Goal: Transaction & Acquisition: Book appointment/travel/reservation

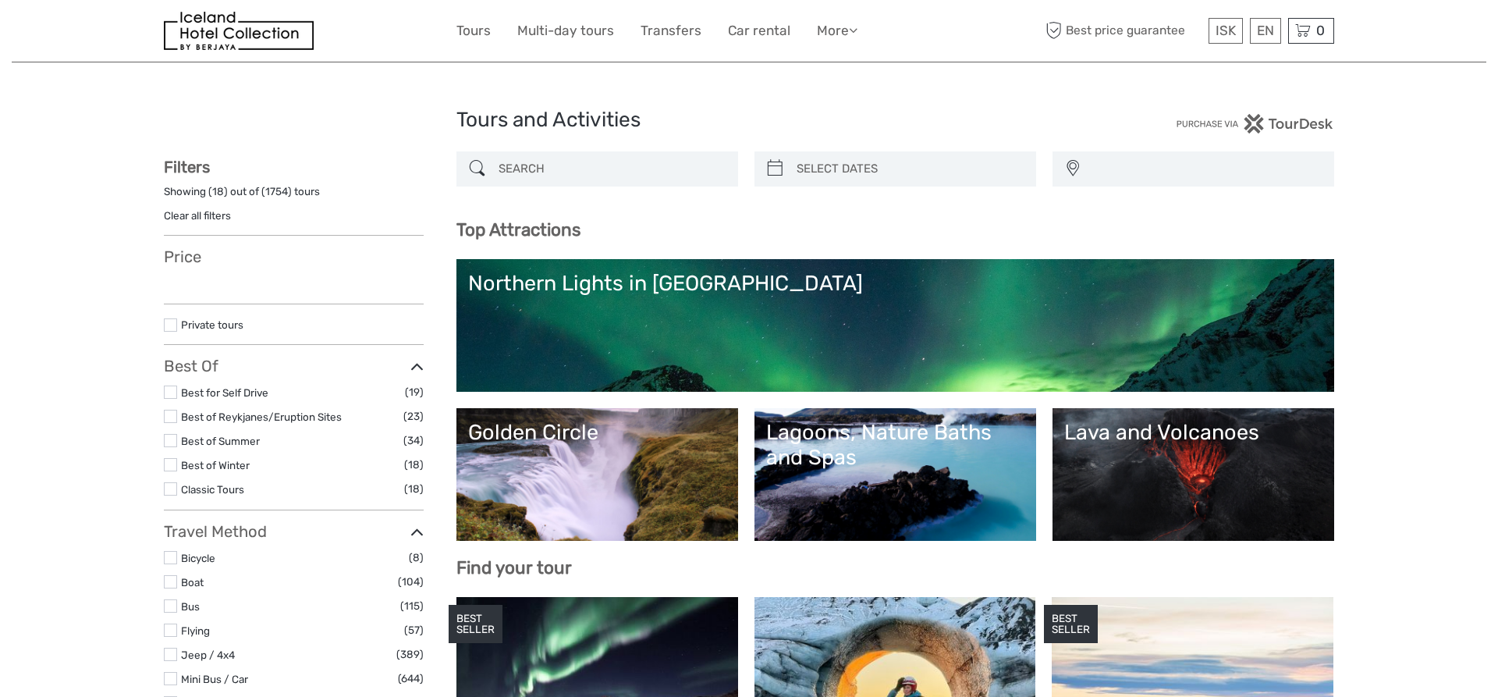
select select
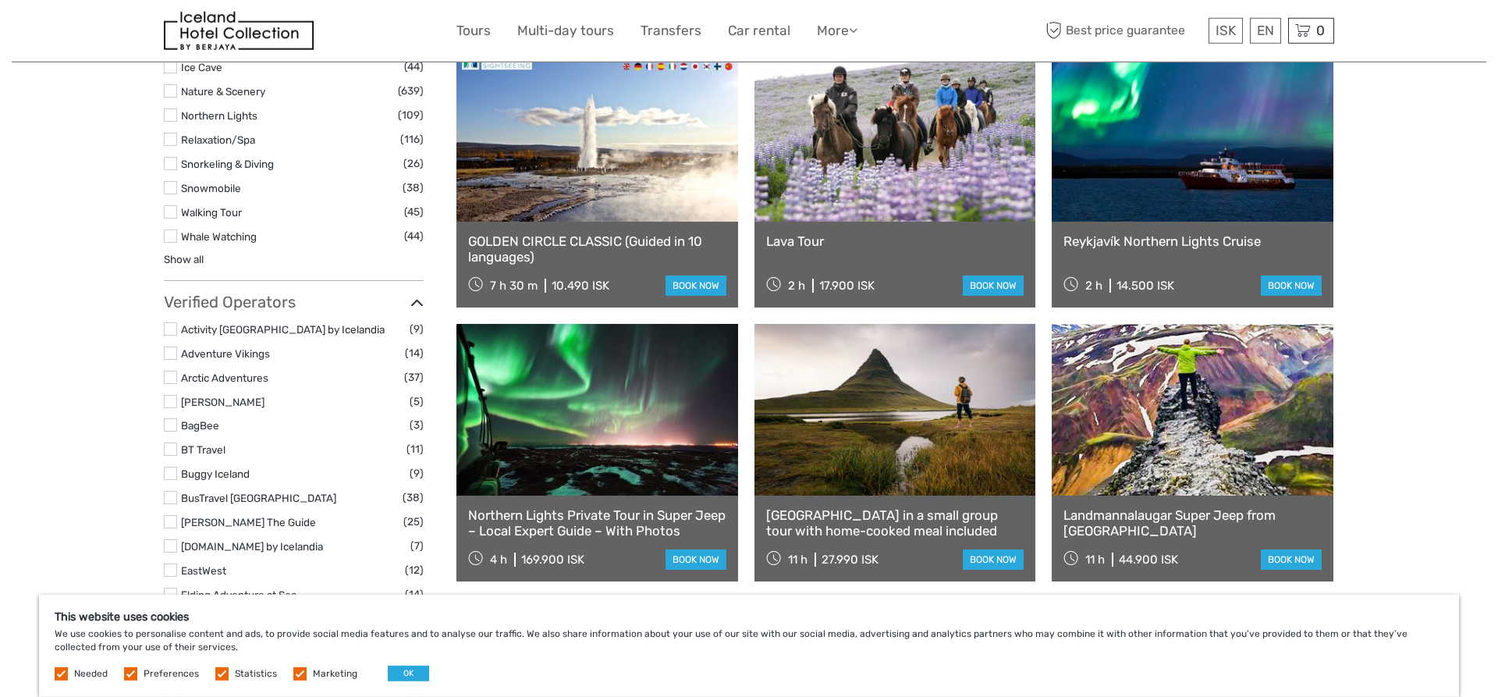
scroll to position [1512, 0]
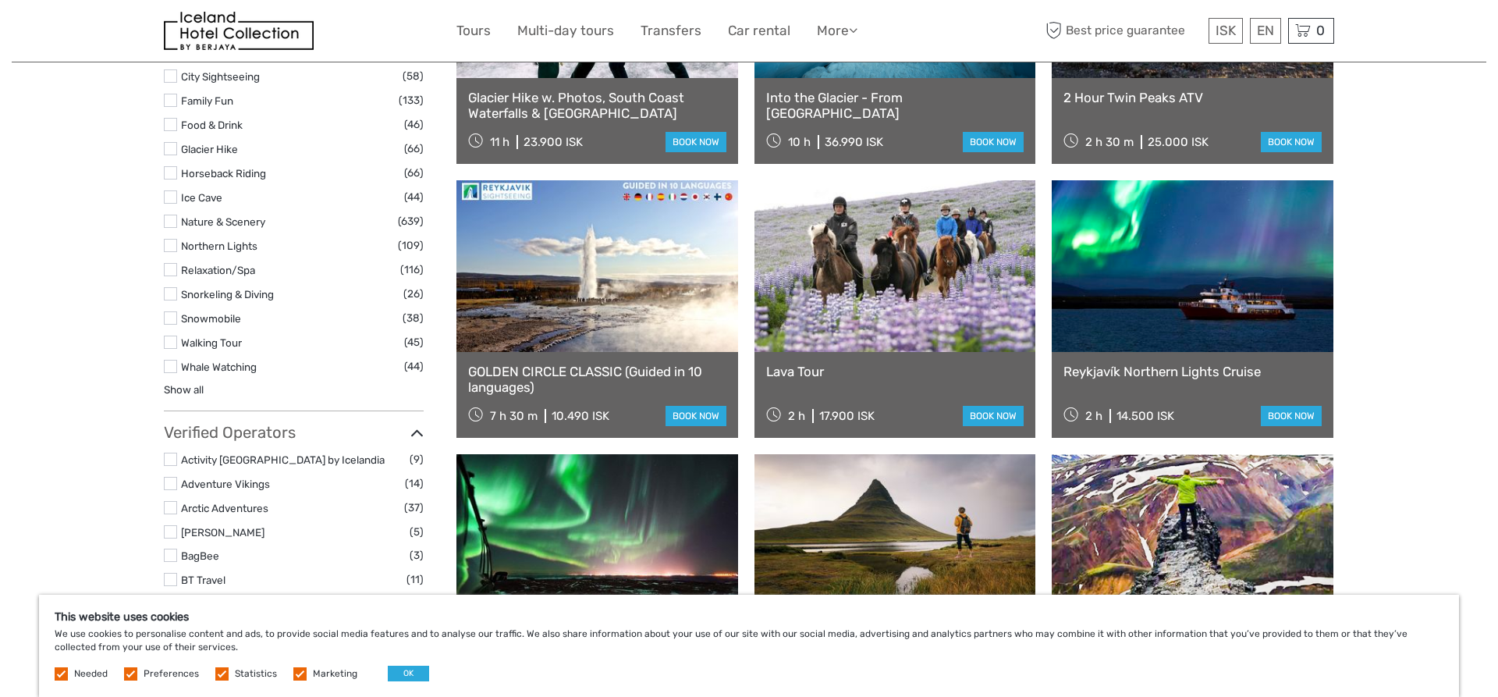
click at [888, 314] on link at bounding box center [896, 266] width 282 height 172
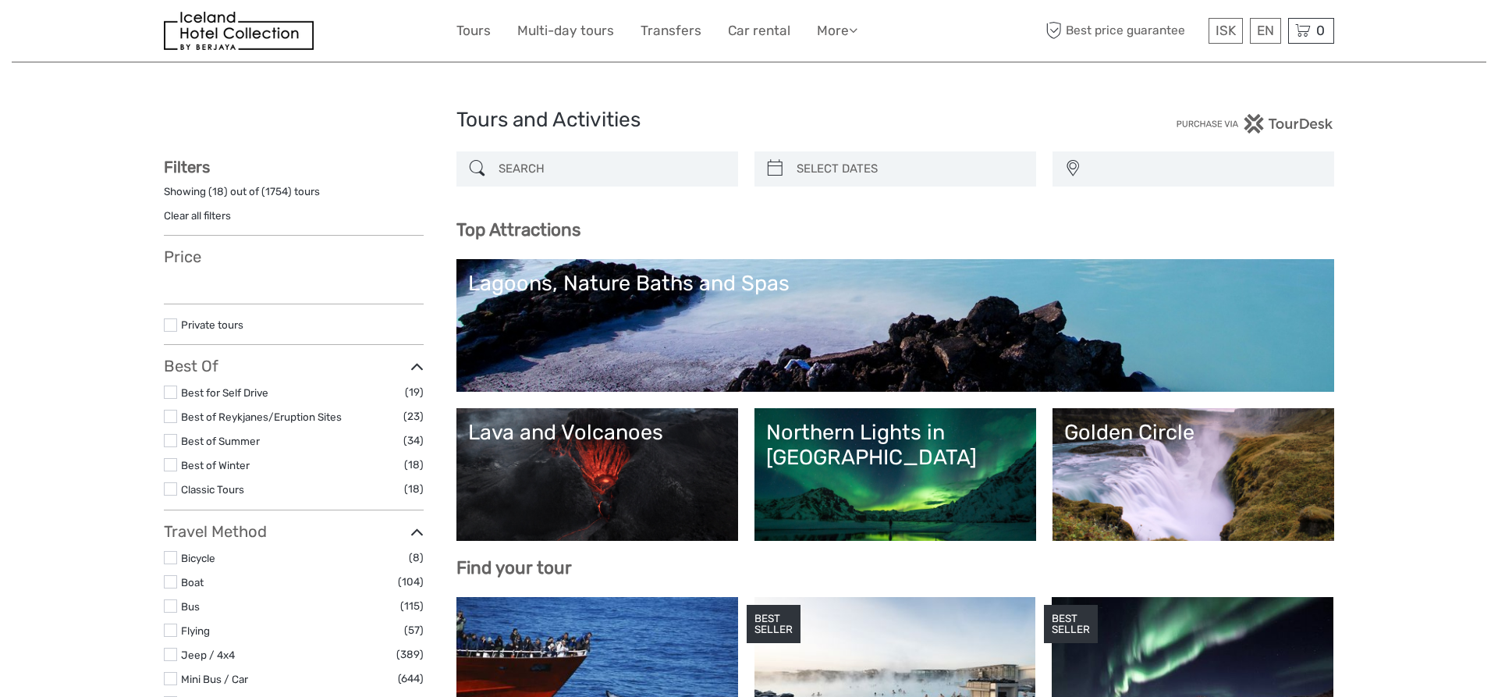
select select
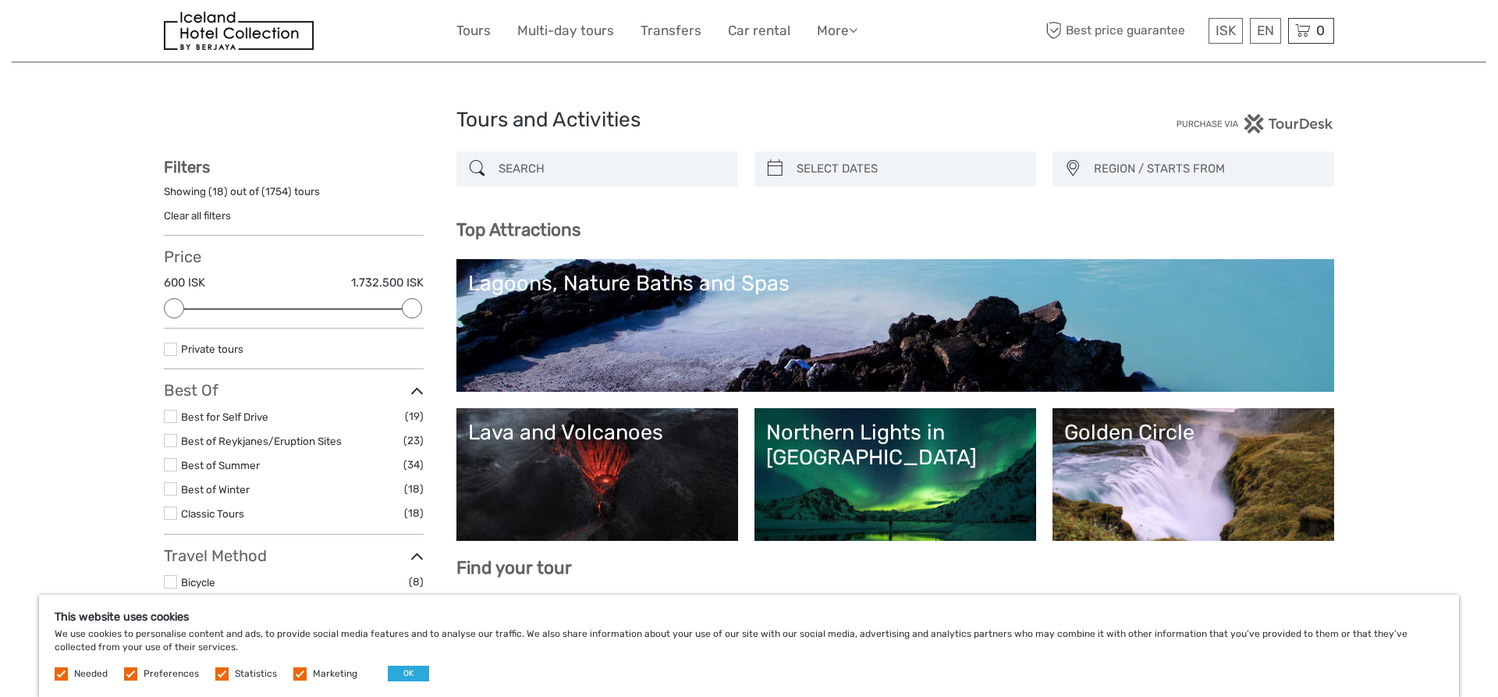
click at [585, 480] on link "Lava and Volcanoes" at bounding box center [597, 474] width 258 height 109
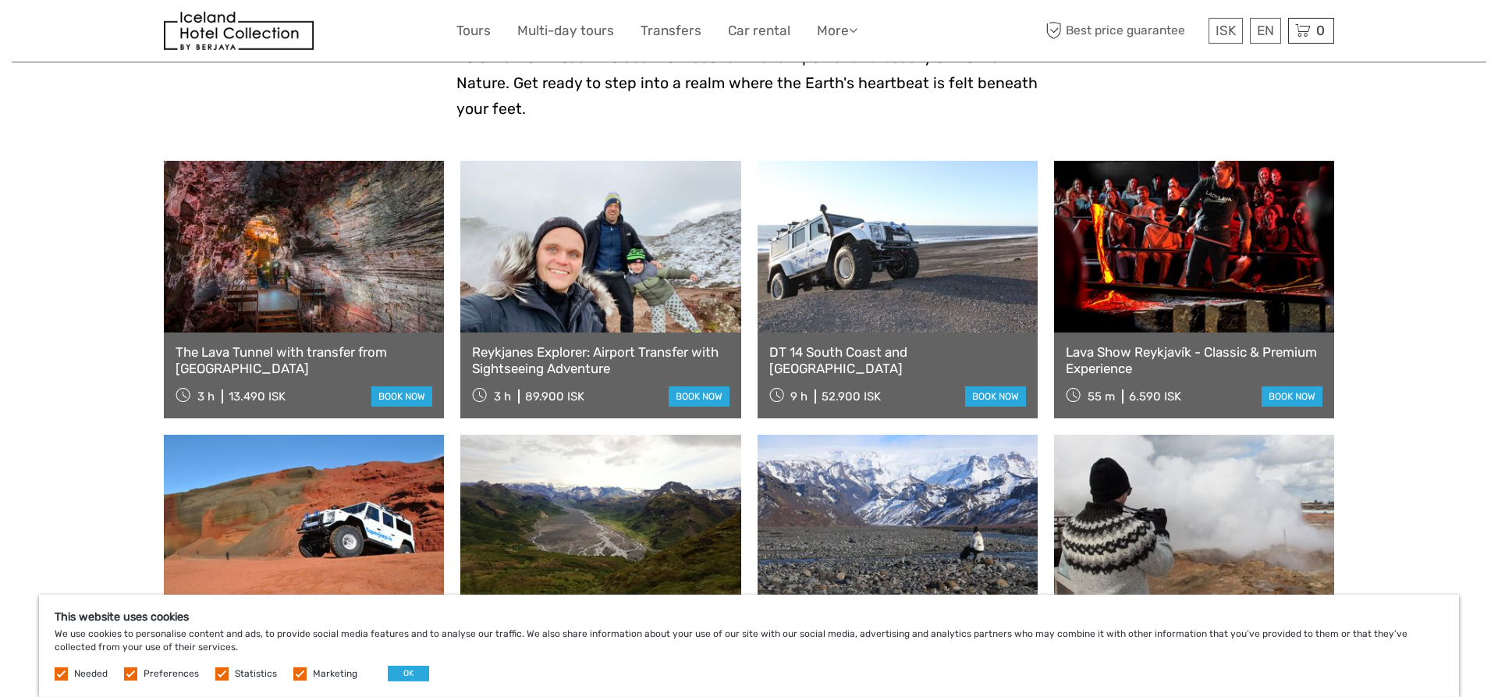
scroll to position [557, 0]
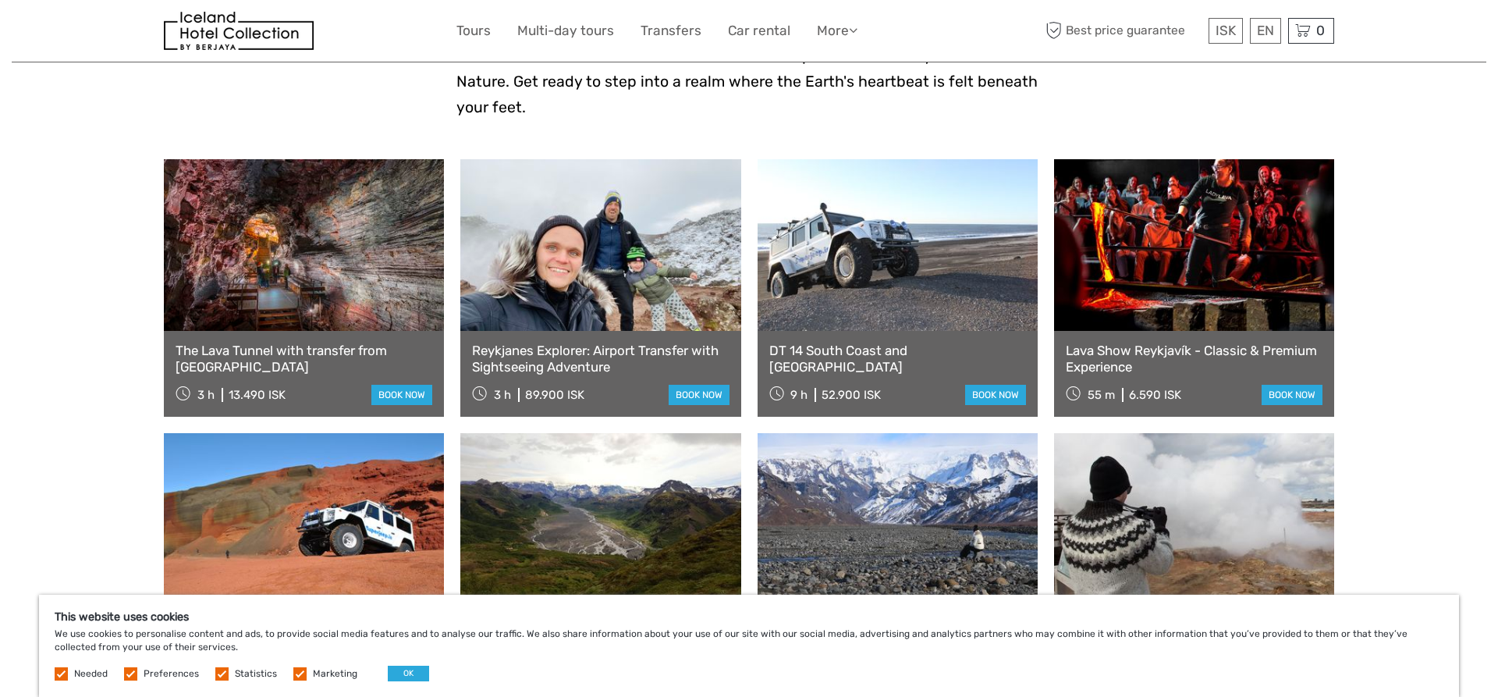
click at [304, 262] on link at bounding box center [304, 245] width 280 height 172
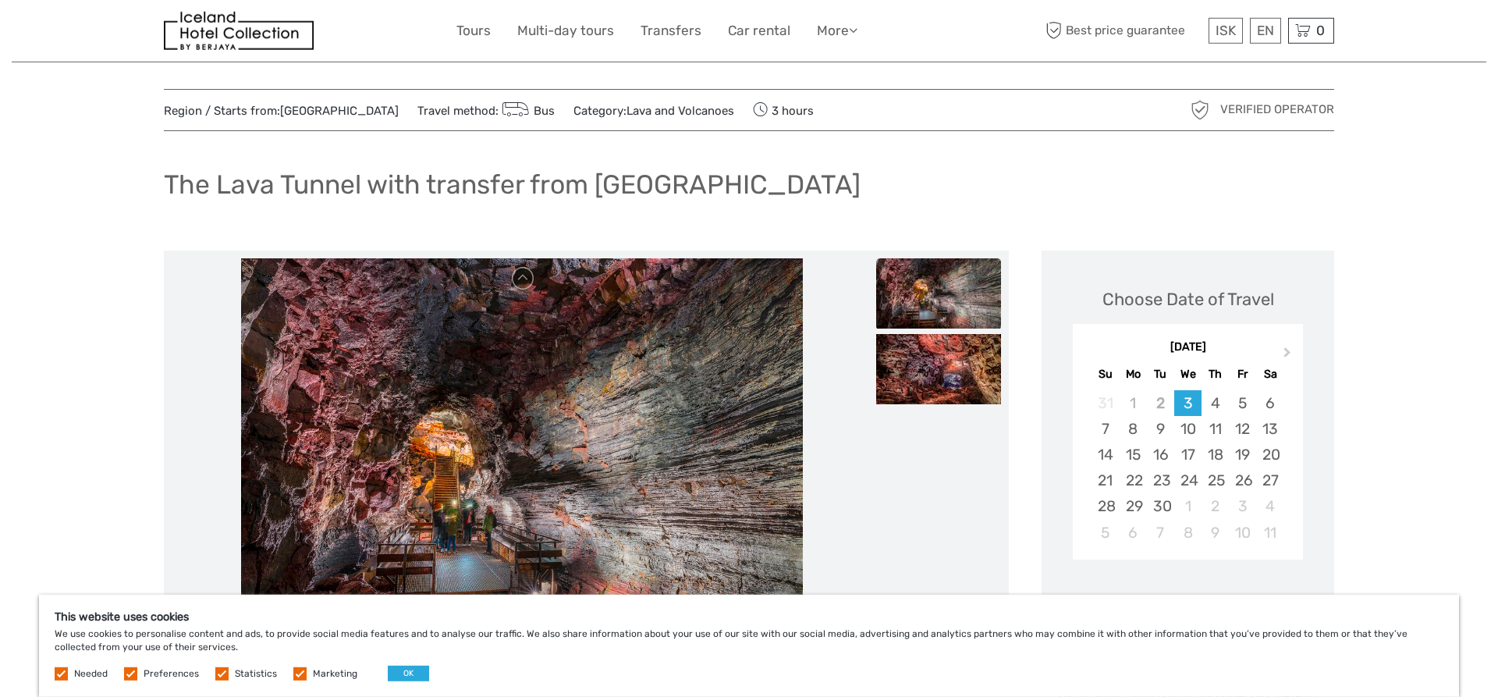
scroll to position [318, 0]
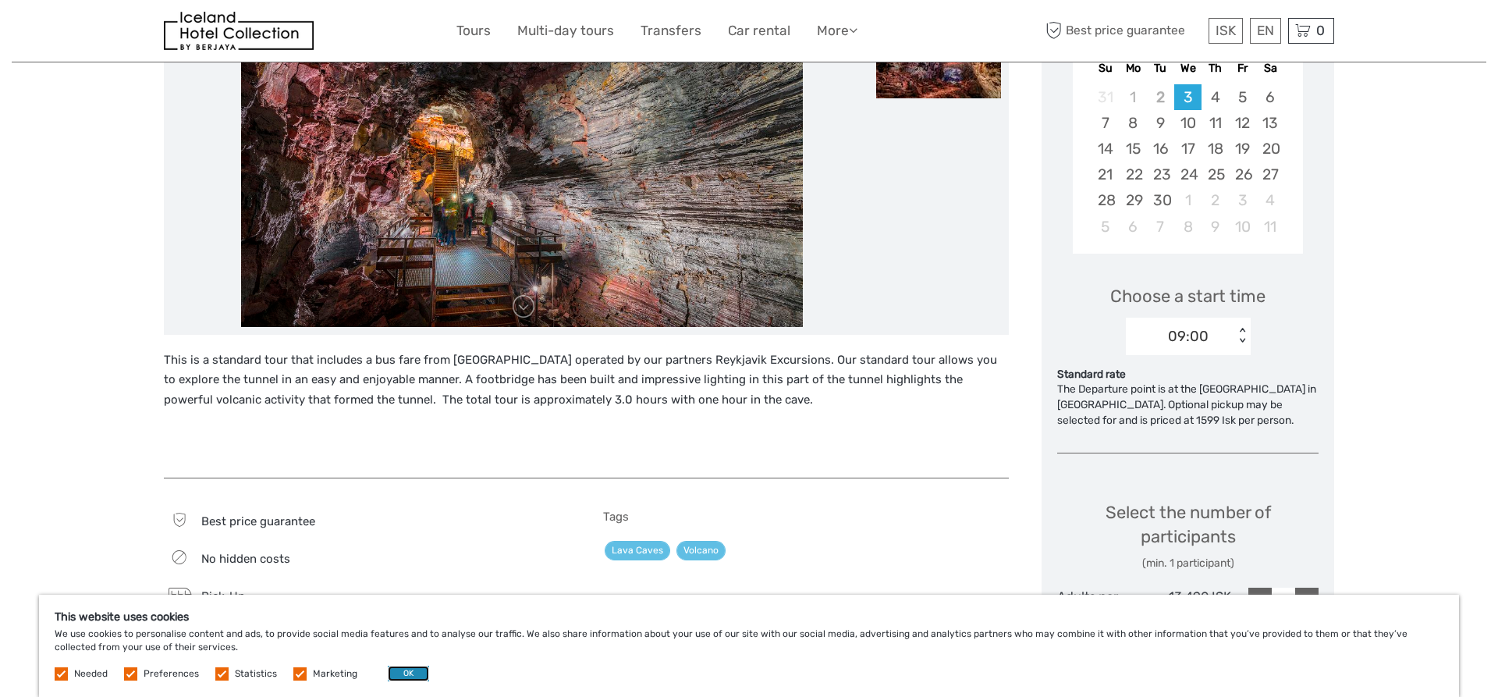
click at [407, 672] on button "OK" at bounding box center [408, 674] width 41 height 16
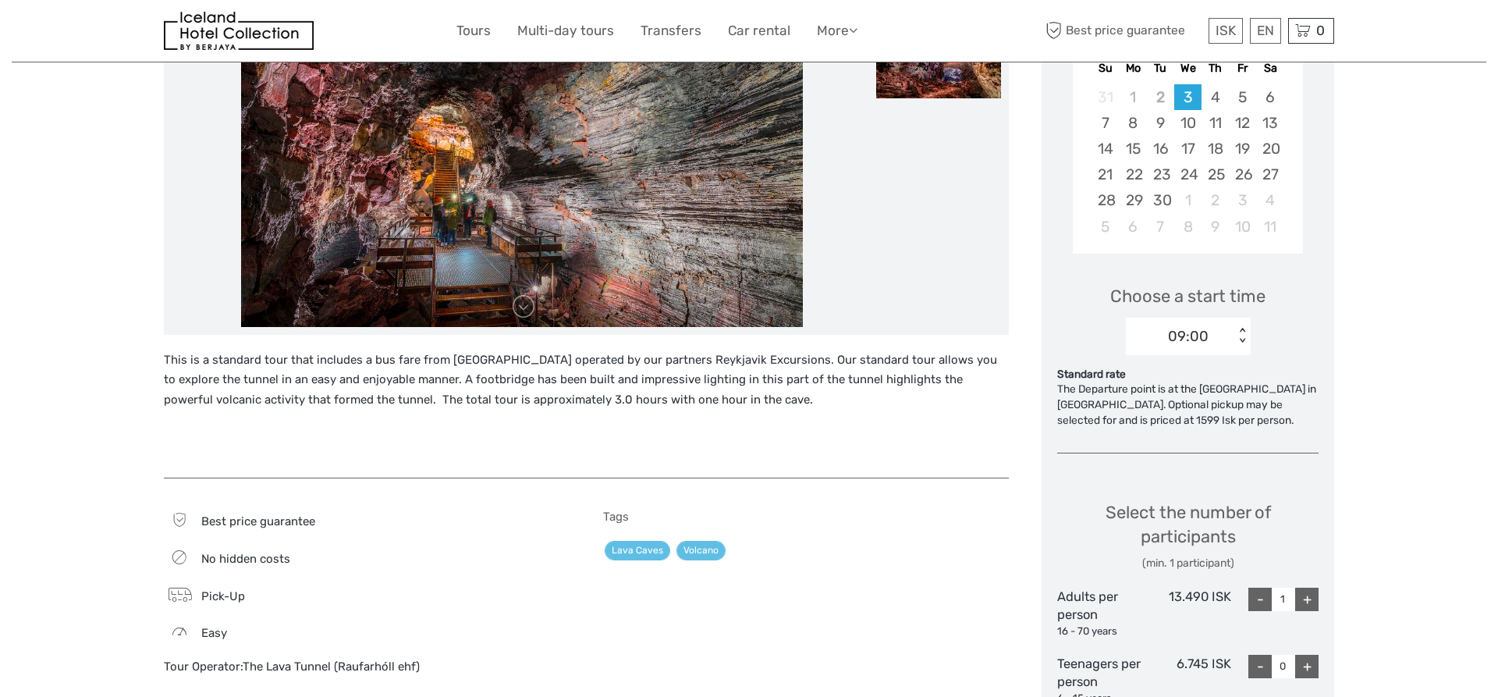
scroll to position [0, 0]
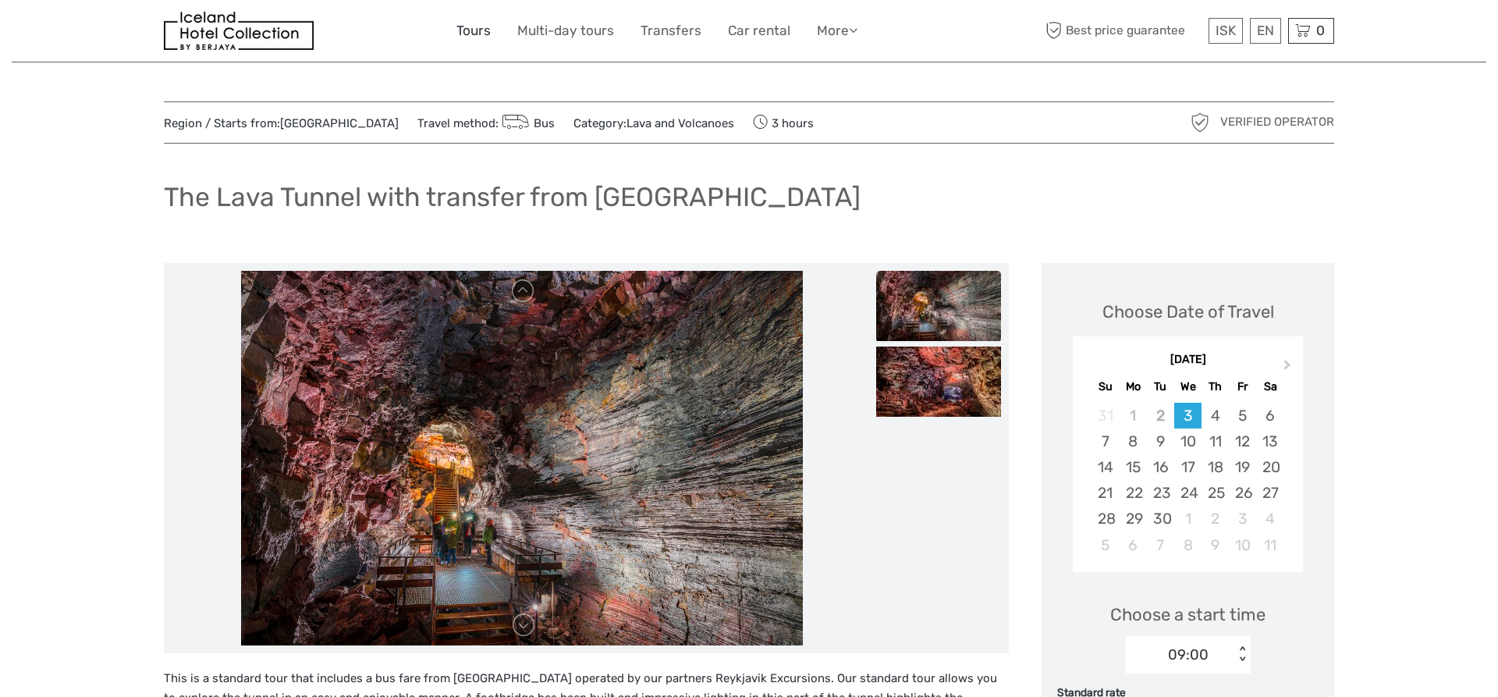
click at [477, 30] on link "Tours" at bounding box center [473, 31] width 34 height 23
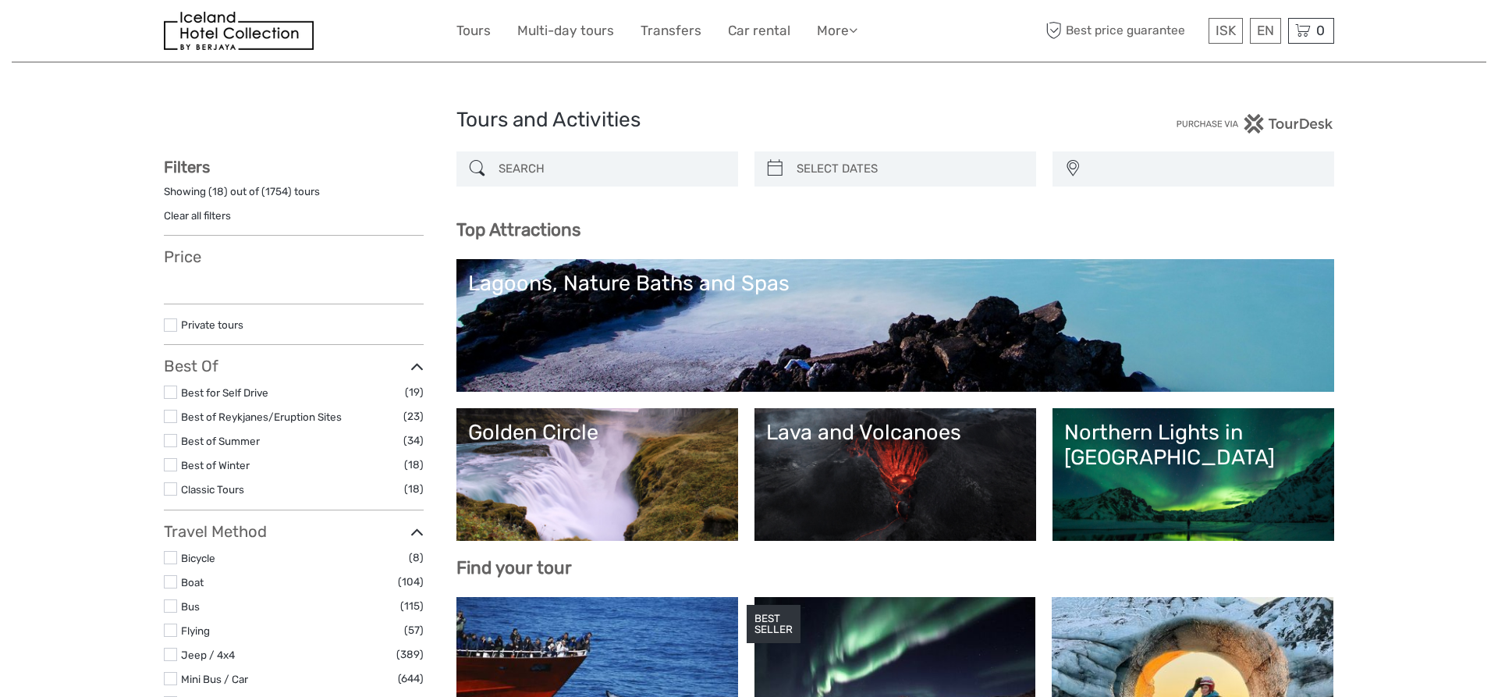
select select
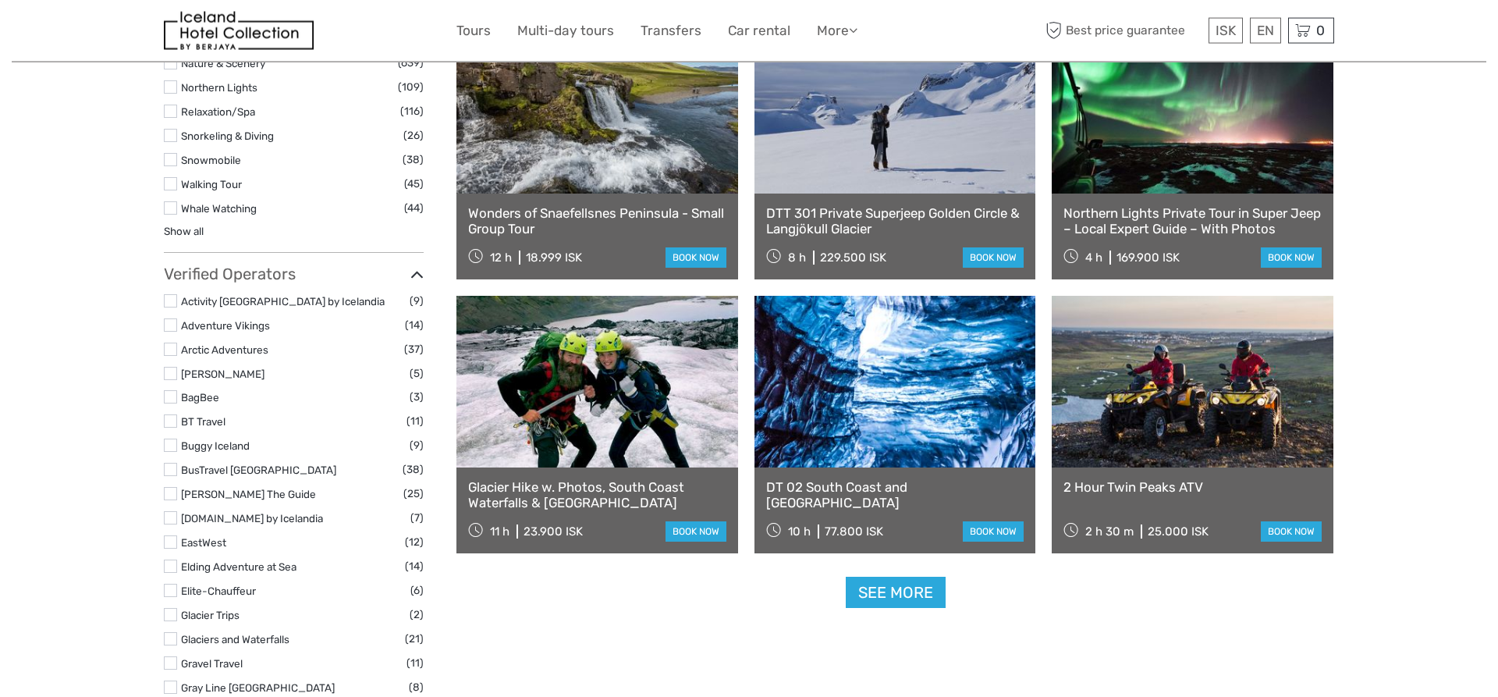
scroll to position [1671, 0]
click at [901, 595] on link "See more" at bounding box center [896, 592] width 100 height 32
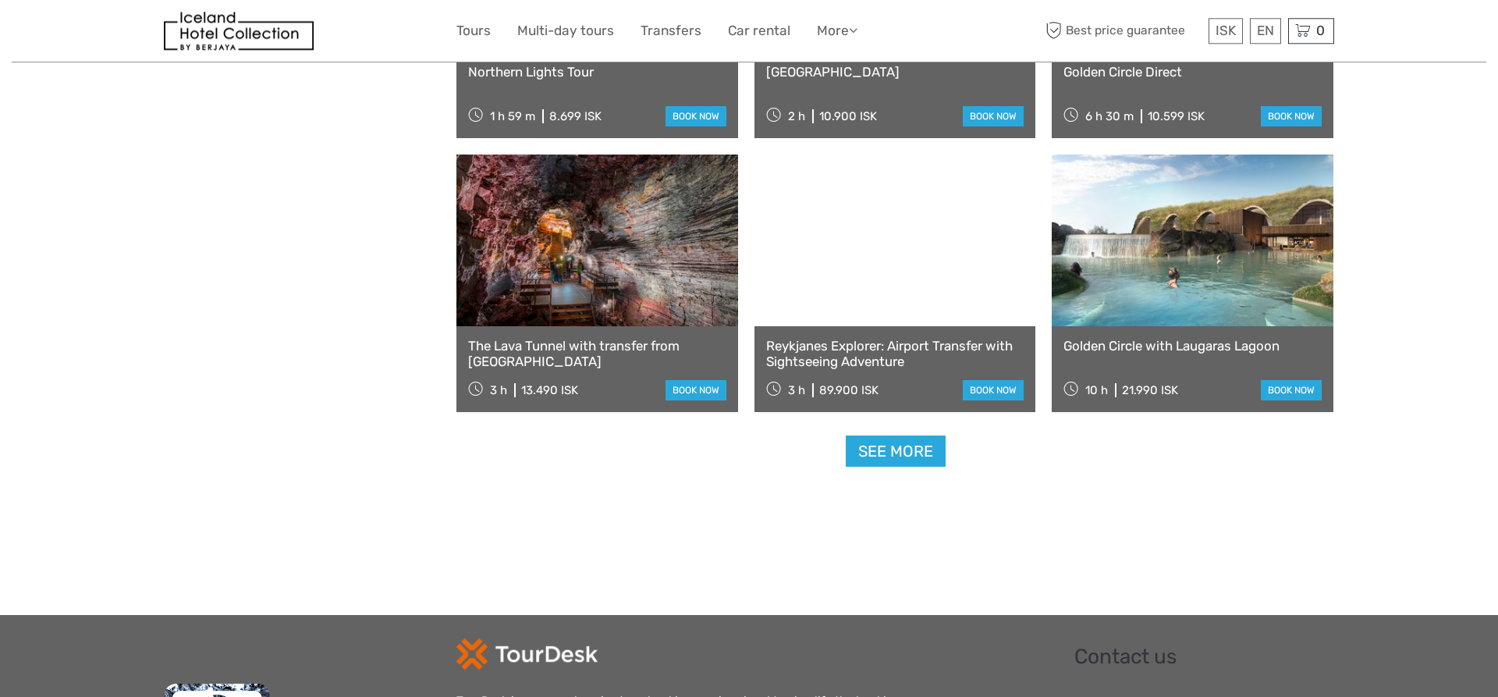
scroll to position [3104, 0]
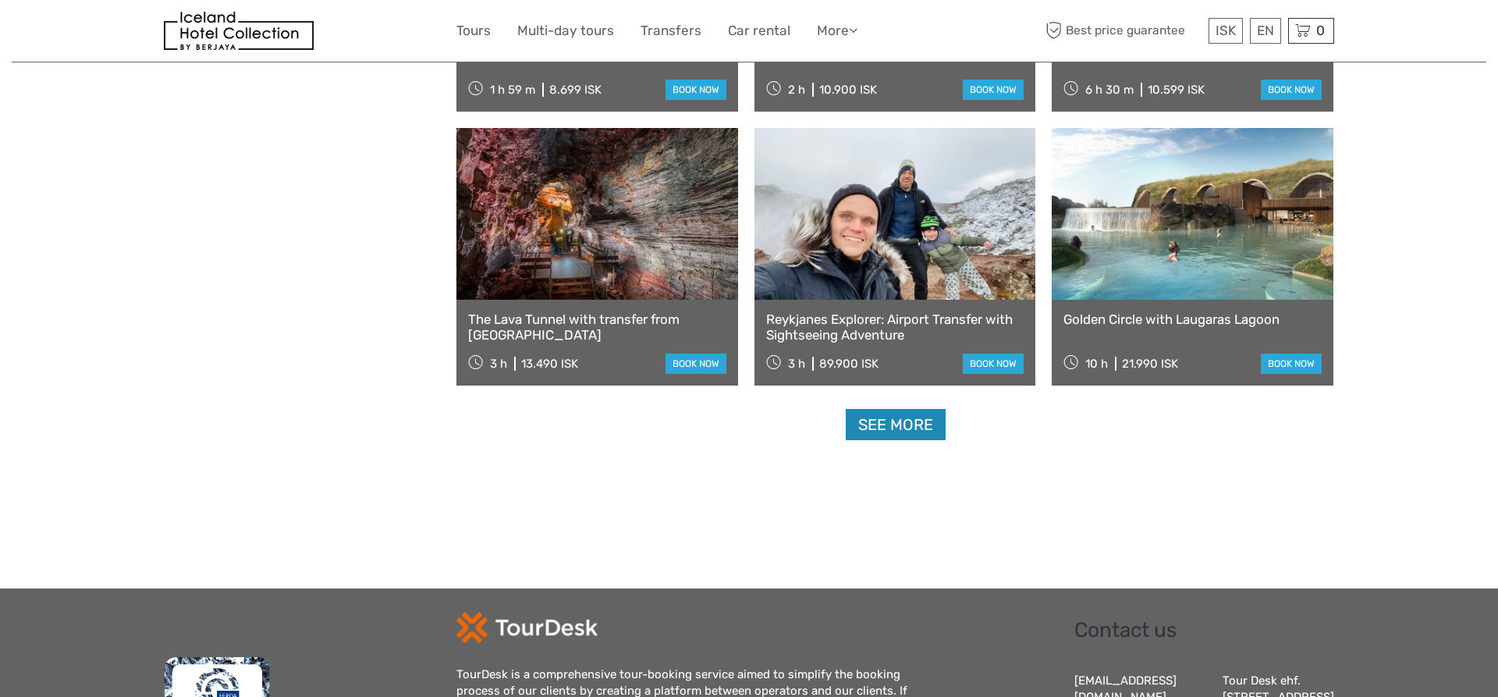
click at [901, 424] on link "See more" at bounding box center [896, 425] width 100 height 32
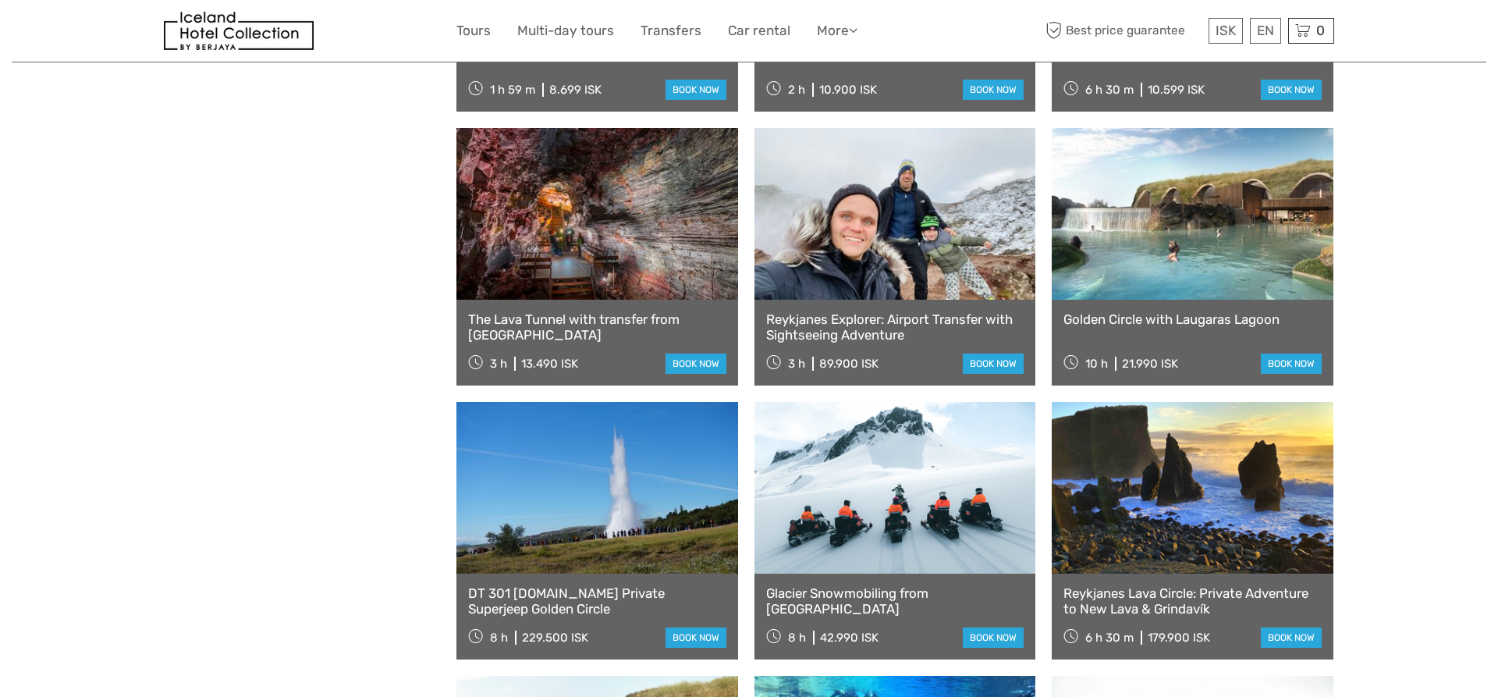
click at [1221, 524] on link at bounding box center [1193, 488] width 282 height 172
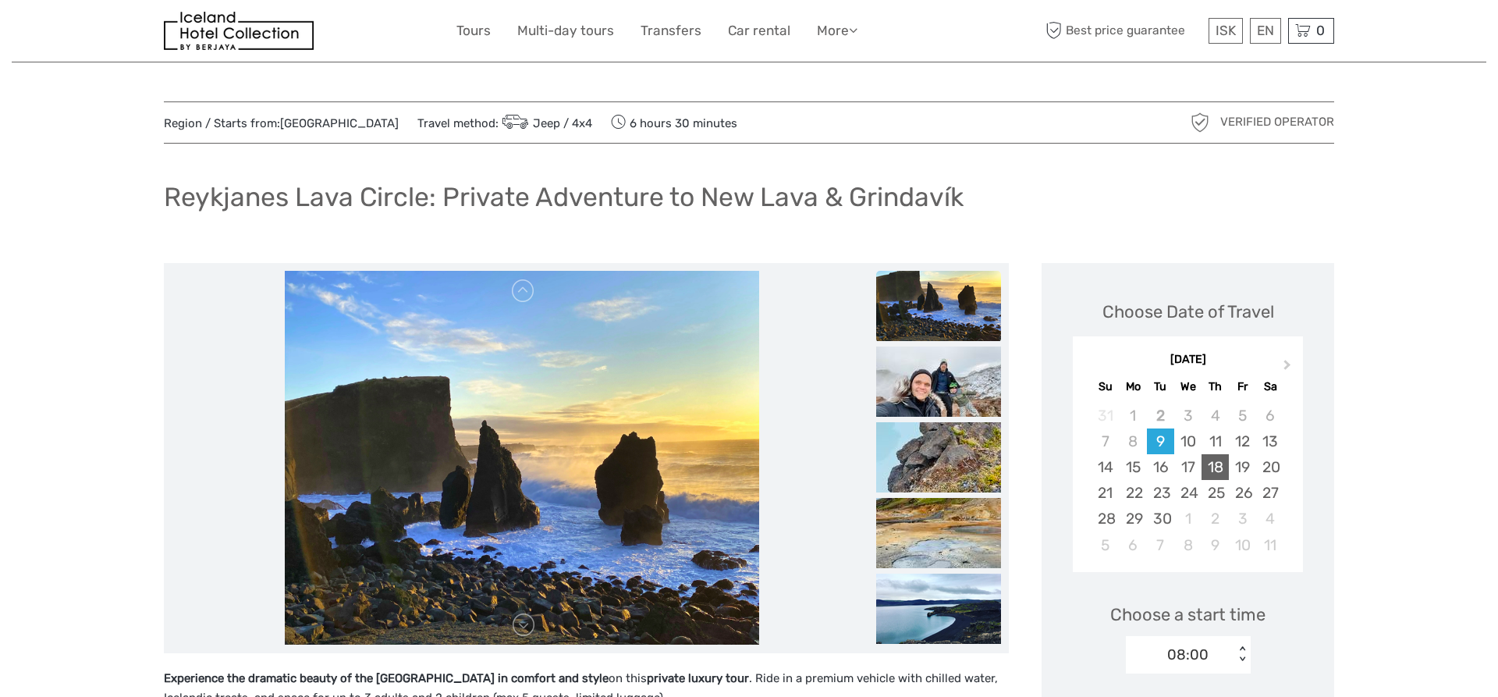
click at [1215, 464] on div "18" at bounding box center [1215, 467] width 27 height 26
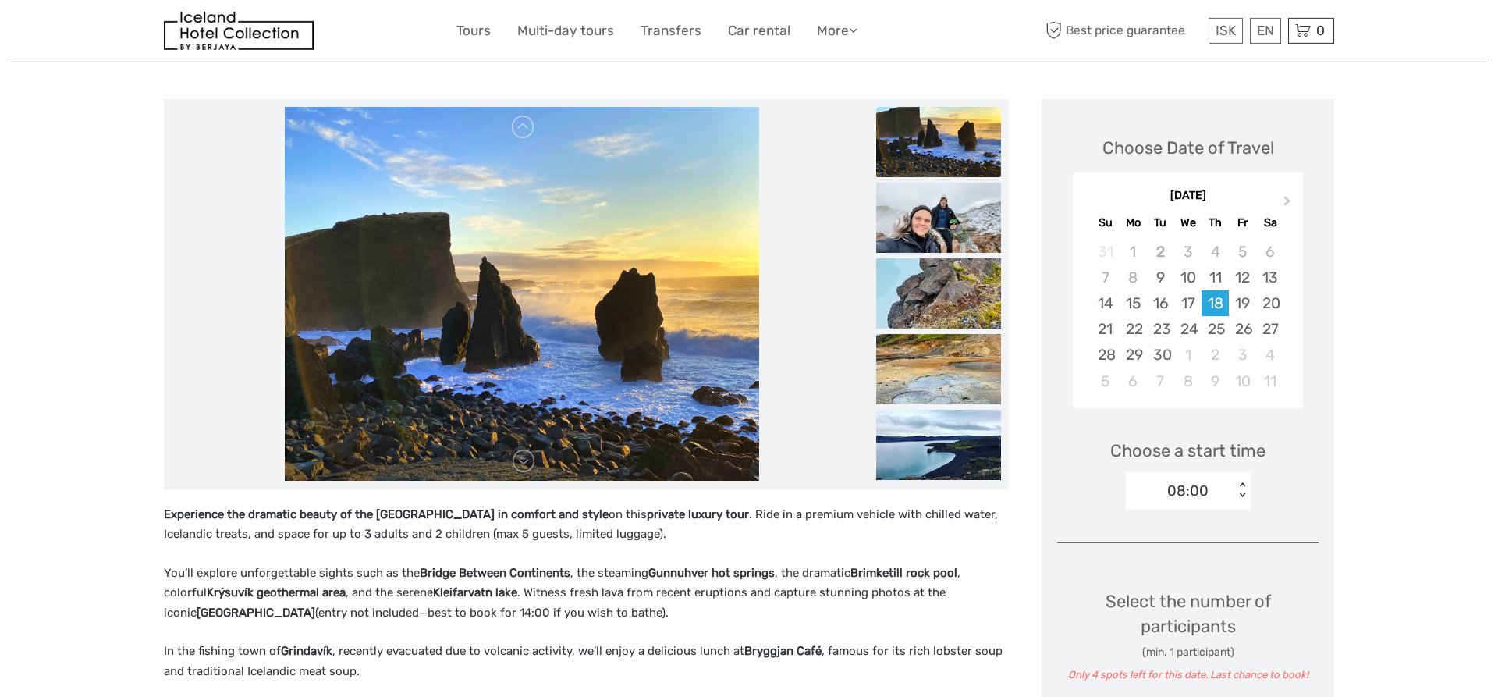
scroll to position [239, 0]
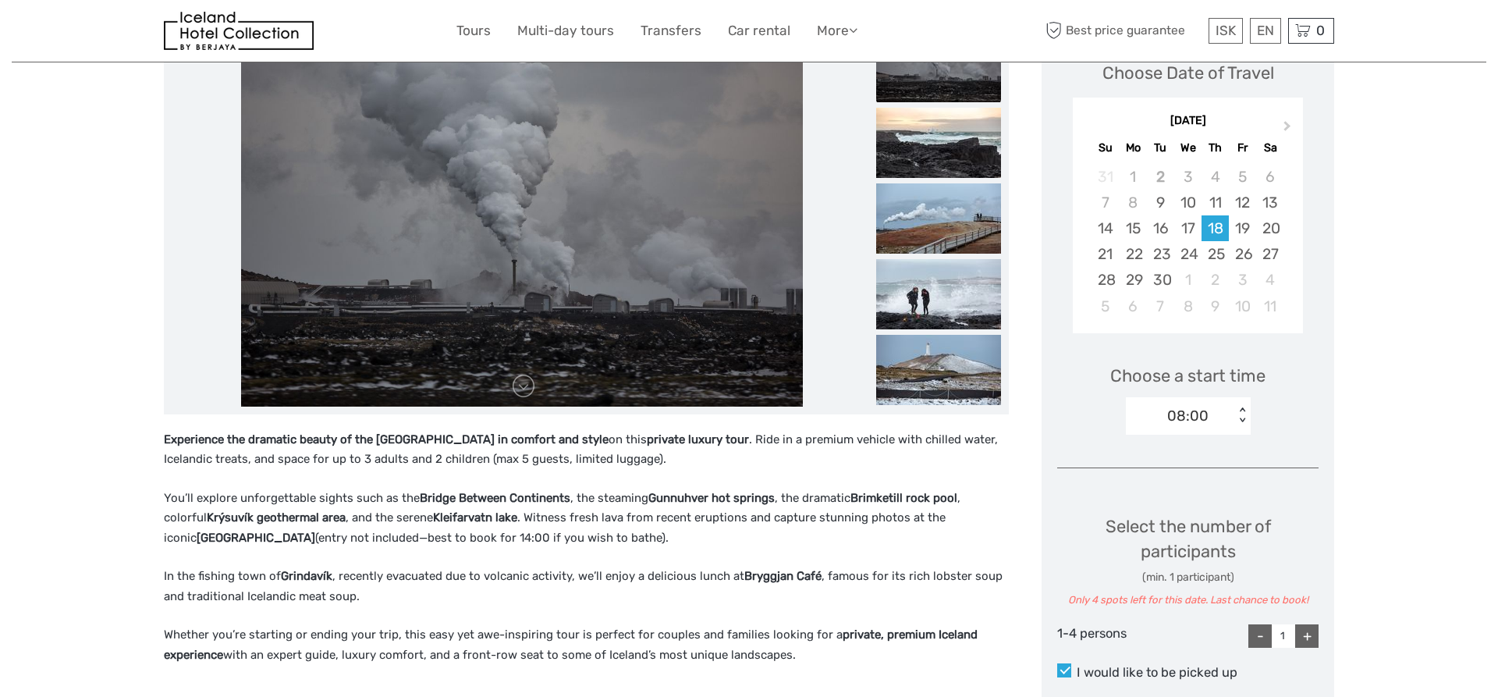
click at [641, 362] on img at bounding box center [522, 219] width 562 height 375
